Goal: Task Accomplishment & Management: Manage account settings

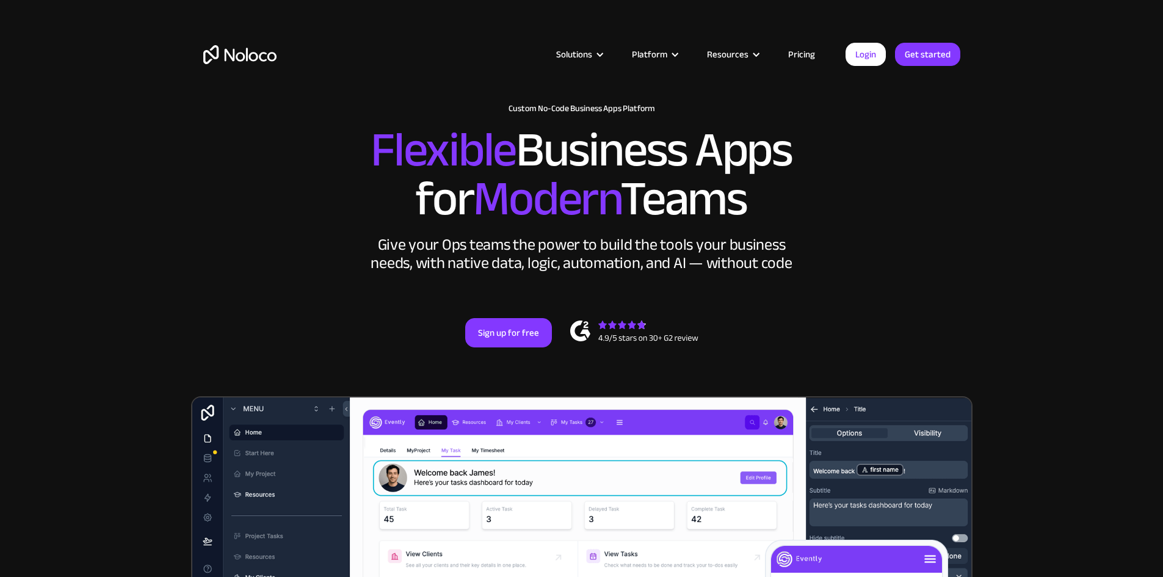
click at [797, 51] on link "Pricing" at bounding box center [801, 54] width 57 height 16
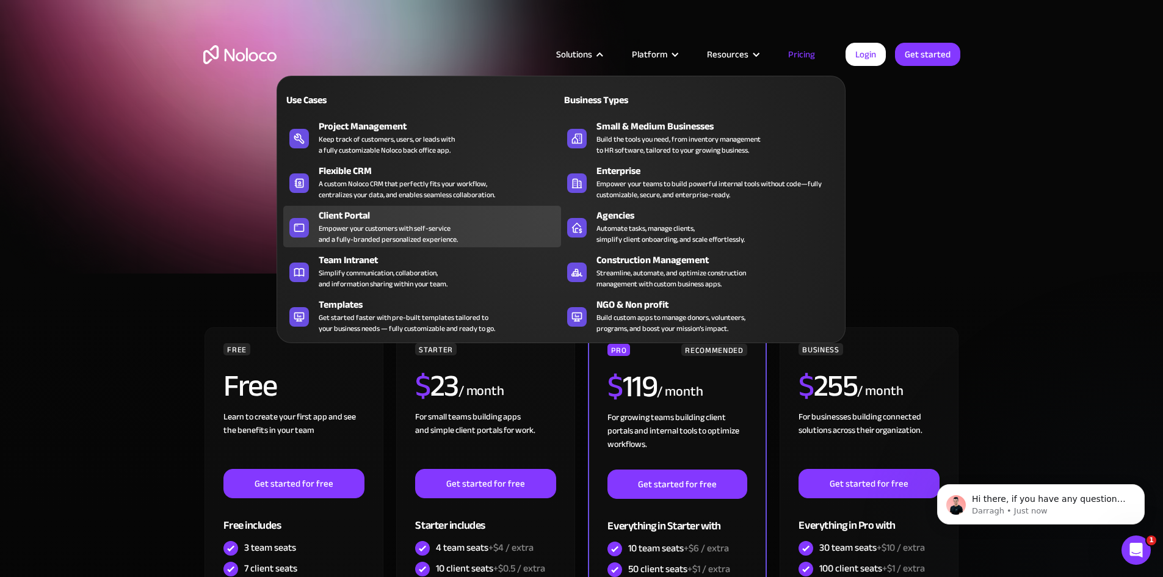
click at [387, 230] on div "Empower your customers with self-service and a fully-branded personalized exper…" at bounding box center [388, 234] width 139 height 22
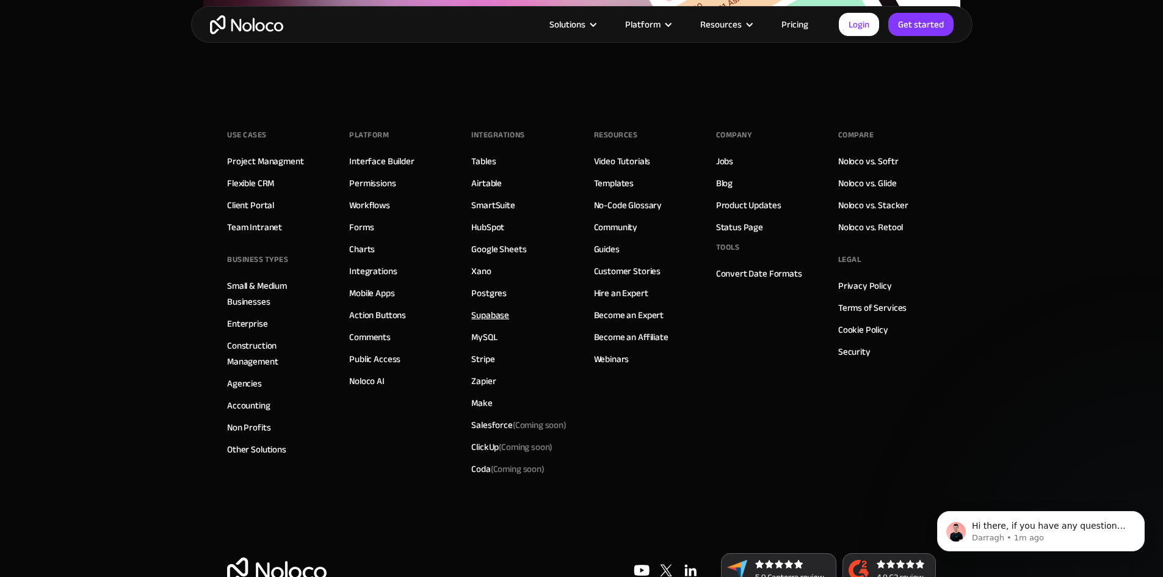
scroll to position [6774, 0]
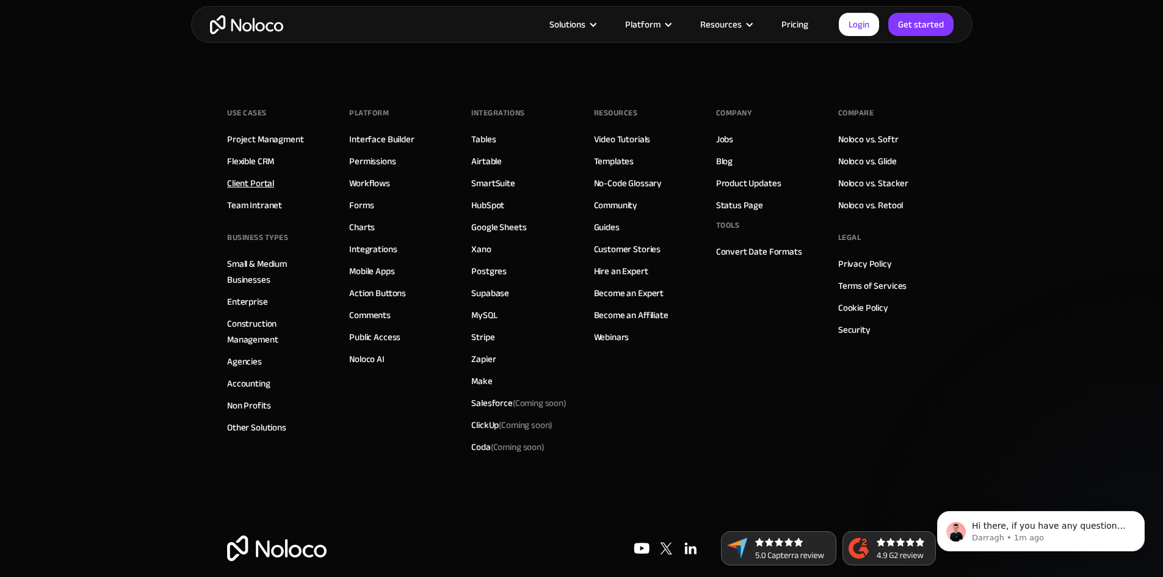
click at [261, 182] on link "Client Portal" at bounding box center [250, 183] width 47 height 16
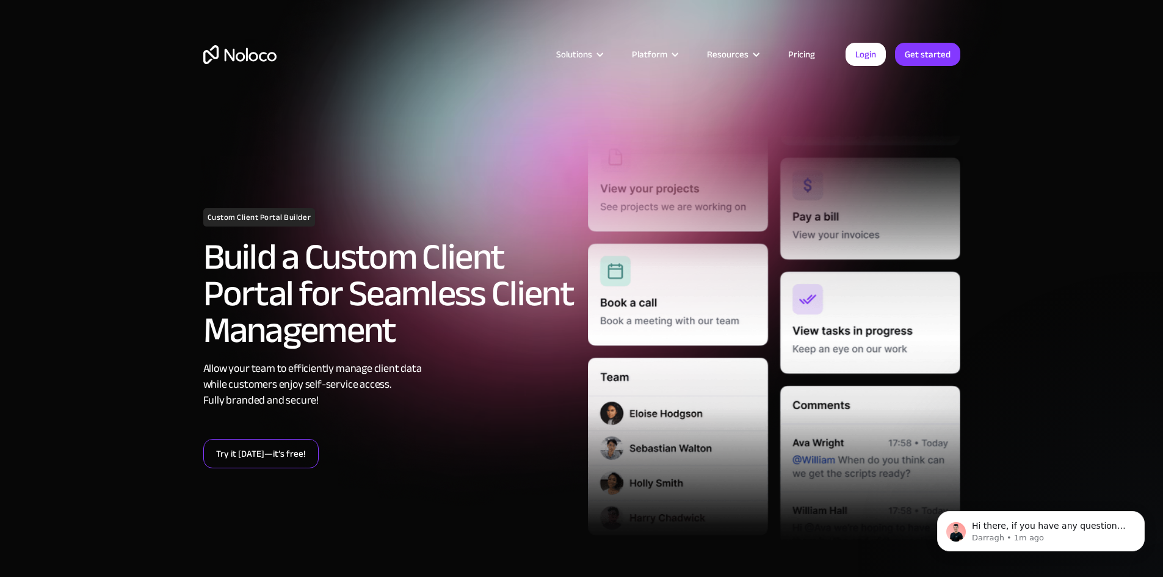
click at [278, 451] on link "Try it today—it’s free!" at bounding box center [260, 453] width 115 height 29
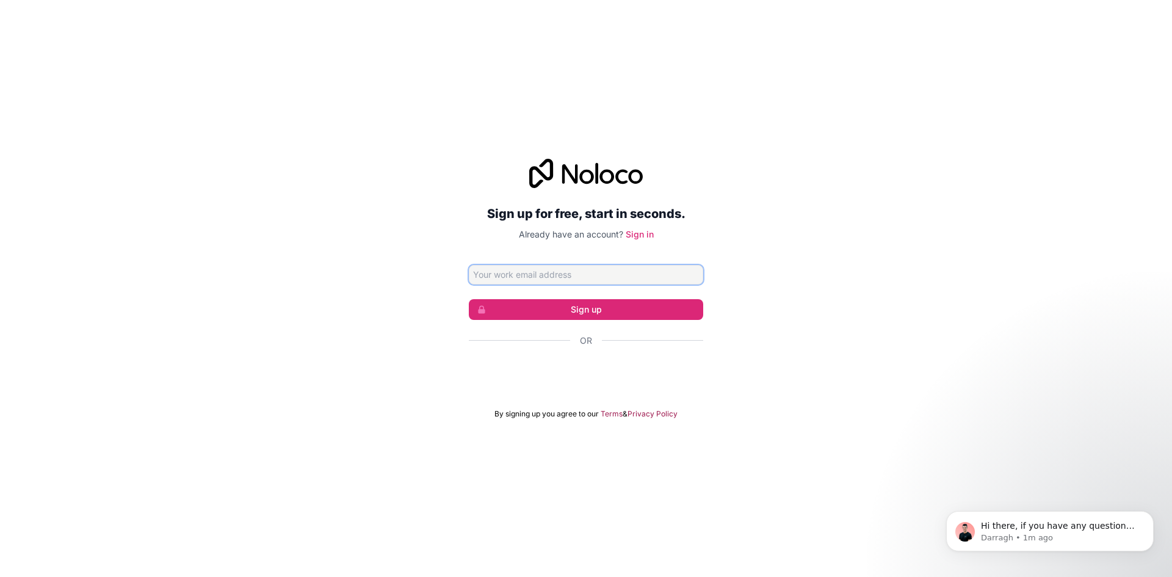
type input "[EMAIL_ADDRESS][DOMAIN_NAME]"
click at [646, 234] on link "Sign in" at bounding box center [640, 234] width 28 height 10
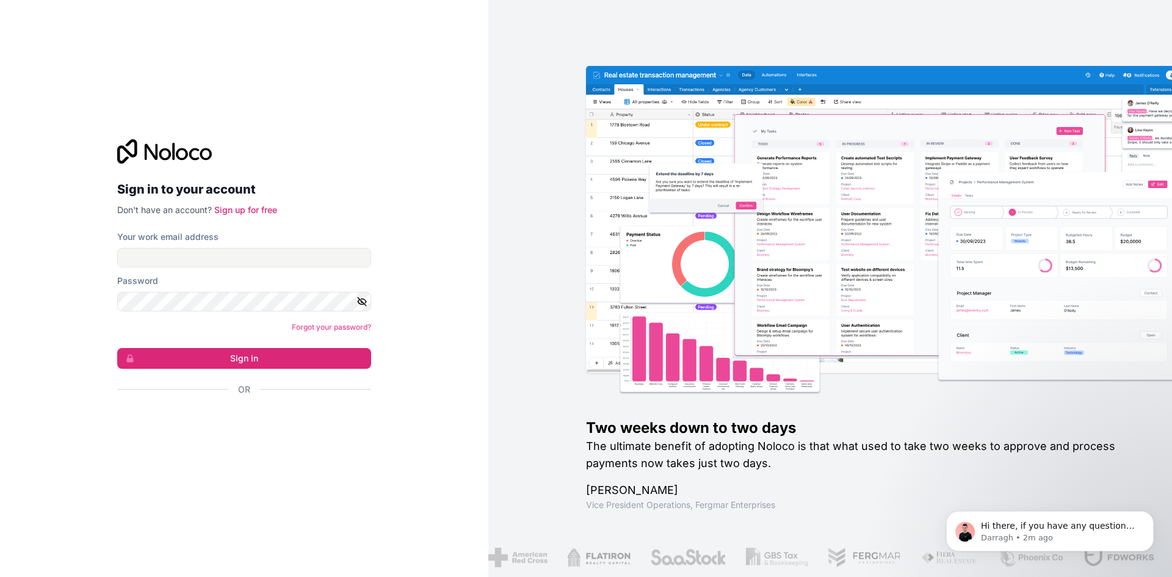
type input "[EMAIL_ADDRESS][DOMAIN_NAME]"
click at [269, 358] on button "Sign in" at bounding box center [244, 358] width 254 height 21
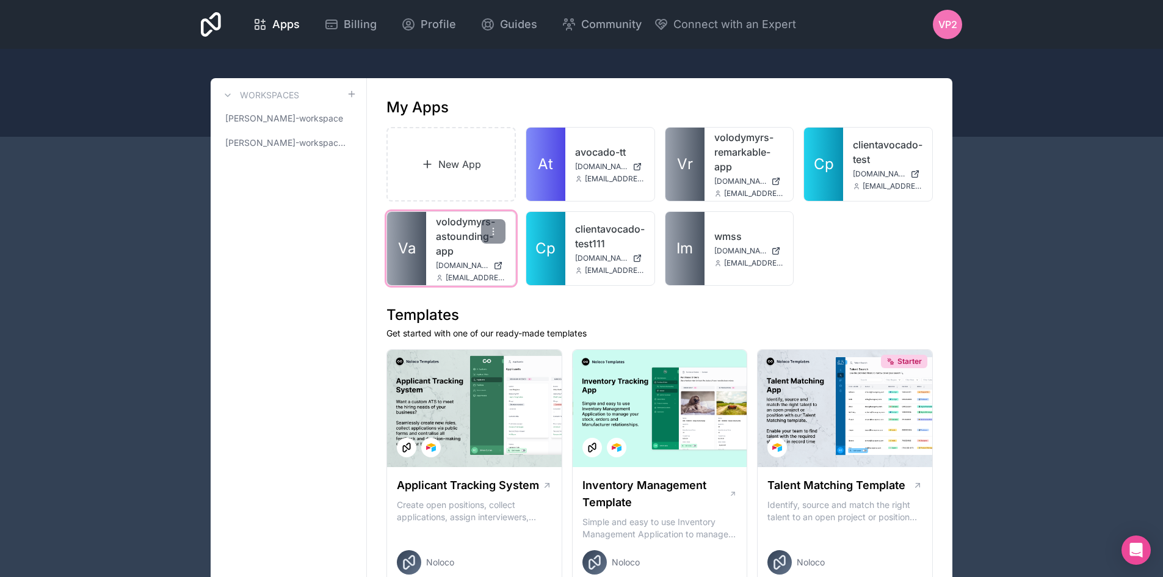
click at [453, 236] on link "volodymyrs-astounding-app" at bounding box center [471, 236] width 70 height 44
